Goal: Download file/media

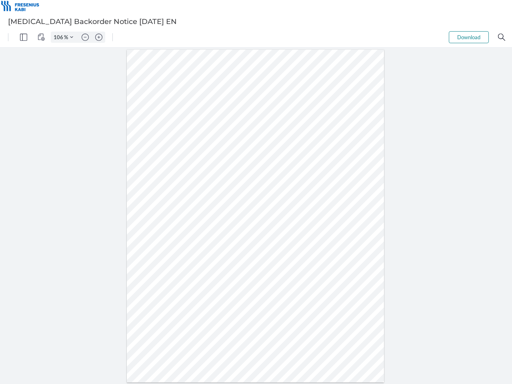
click at [24, 37] on img "Panel" at bounding box center [23, 37] width 7 height 7
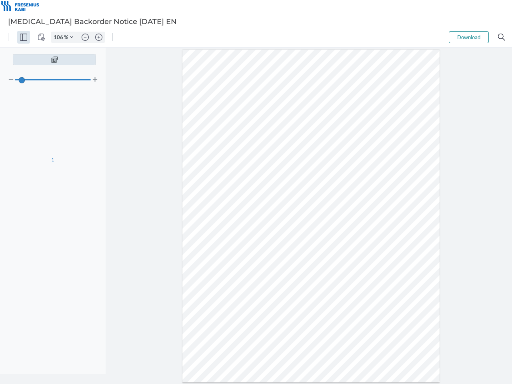
click at [41, 37] on img "View Controls" at bounding box center [41, 37] width 7 height 7
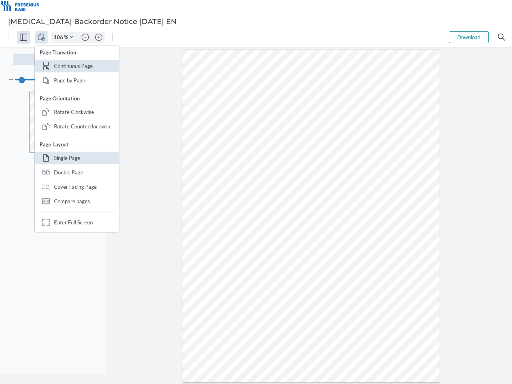
click at [60, 37] on input "106" at bounding box center [57, 37] width 13 height 7
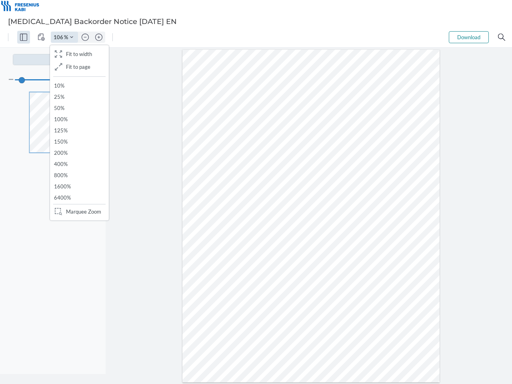
click at [72, 37] on img "Zoom Controls" at bounding box center [71, 37] width 3 height 3
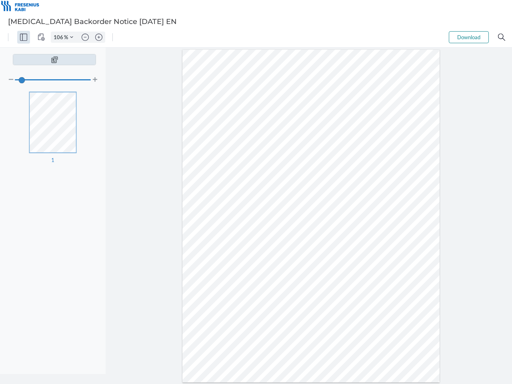
click at [85, 37] on img "Zoom out" at bounding box center [85, 37] width 7 height 7
click at [99, 37] on img "Zoom in" at bounding box center [98, 37] width 7 height 7
type input "106"
click at [469, 37] on button "Download" at bounding box center [469, 37] width 40 height 12
click at [501, 37] on img "Search" at bounding box center [501, 37] width 7 height 7
